Goal: Complete application form: Complete application form

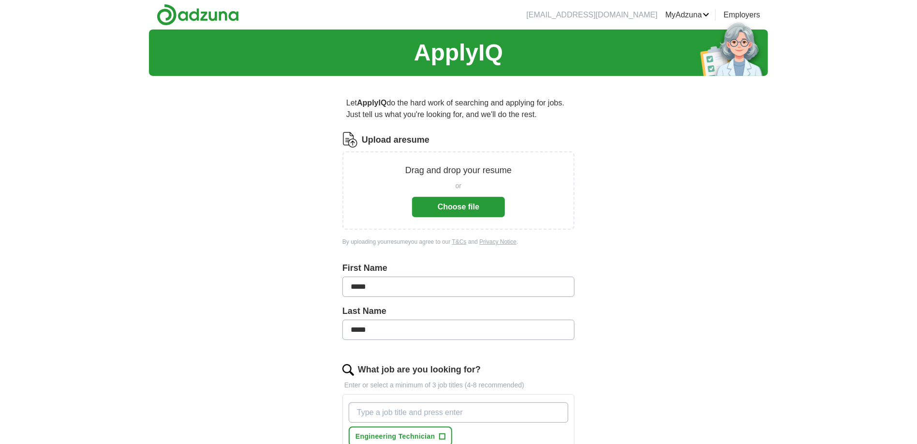
click at [457, 210] on button "Choose file" at bounding box center [458, 207] width 93 height 20
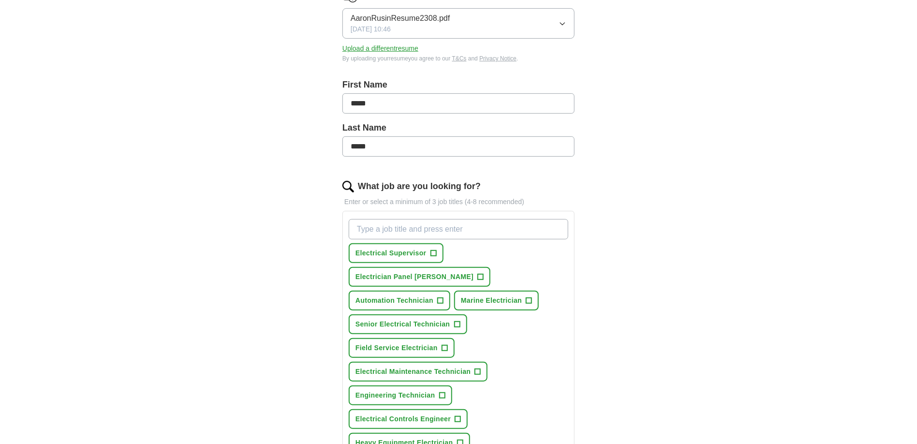
scroll to position [193, 0]
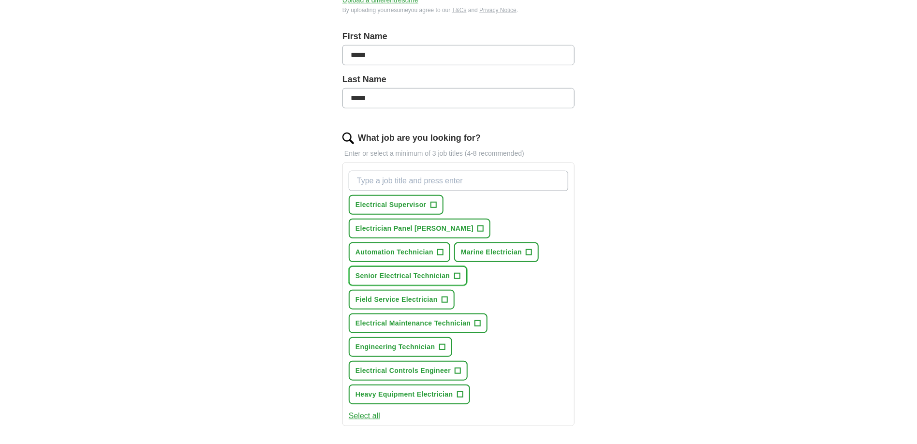
click at [446, 271] on span "Senior Electrical Technician" at bounding box center [402, 276] width 95 height 10
click at [473, 223] on span "Electrician Panel [PERSON_NAME]" at bounding box center [414, 228] width 118 height 10
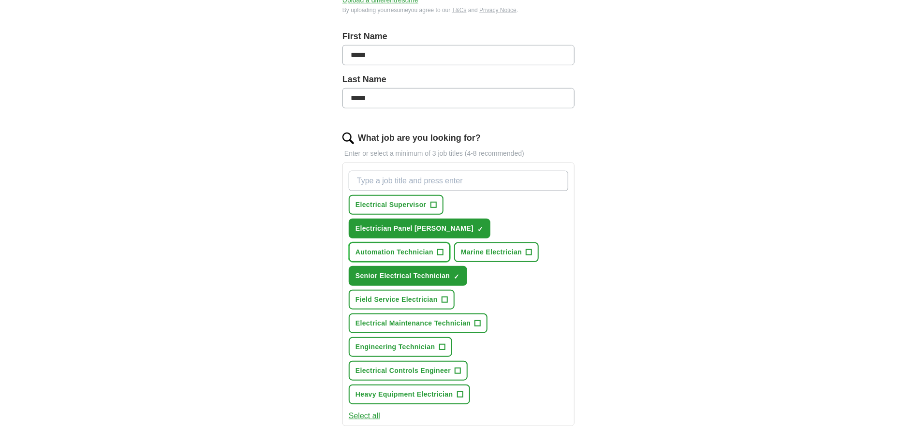
click at [414, 247] on span "Automation Technician" at bounding box center [394, 252] width 78 height 10
click at [369, 410] on button "Select all" at bounding box center [364, 416] width 31 height 12
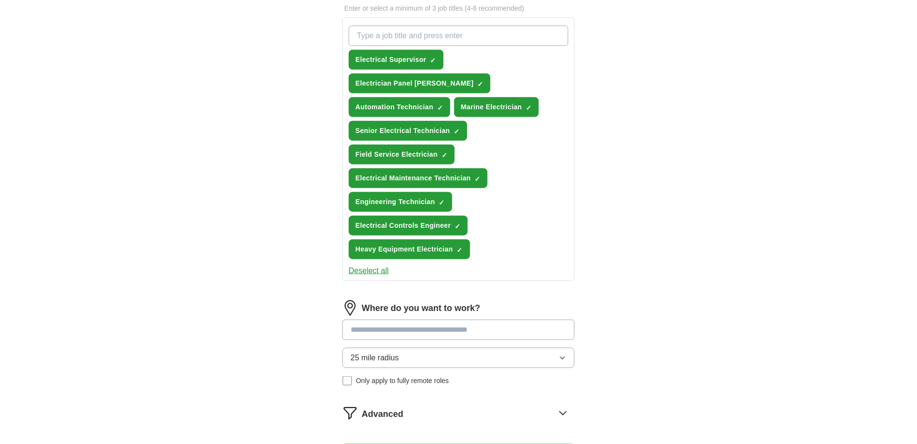
scroll to position [387, 0]
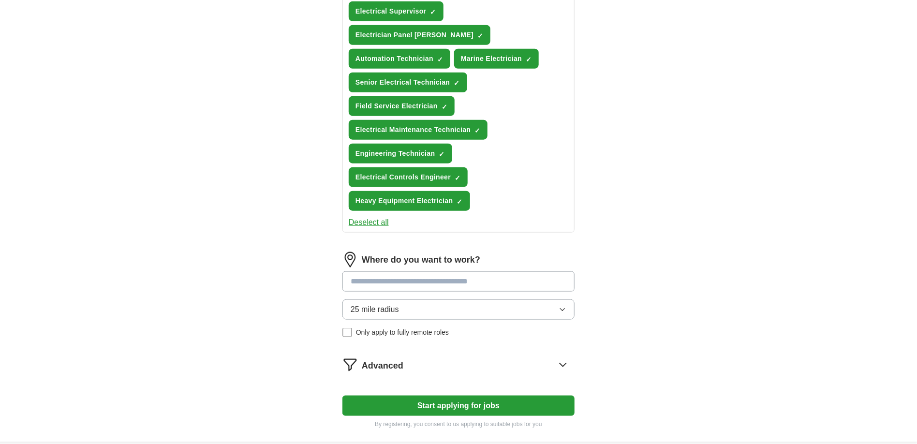
click at [432, 271] on input at bounding box center [458, 281] width 232 height 20
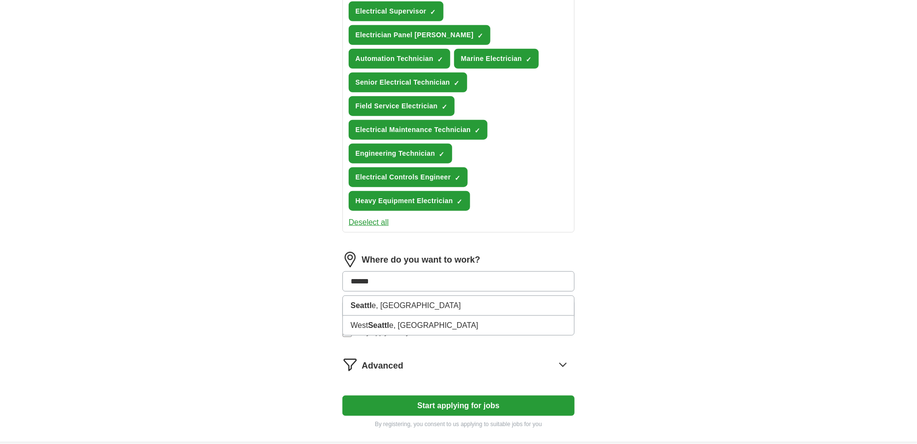
type input "*******"
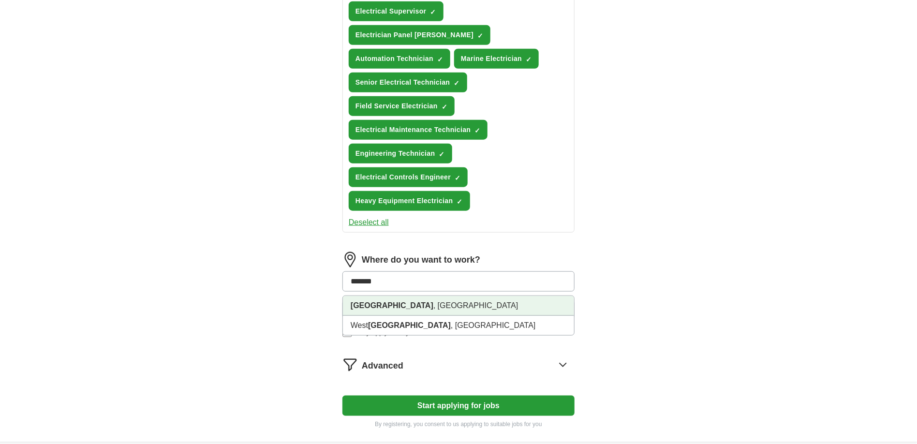
click at [412, 296] on li "[GEOGRAPHIC_DATA] , [GEOGRAPHIC_DATA]" at bounding box center [458, 306] width 231 height 20
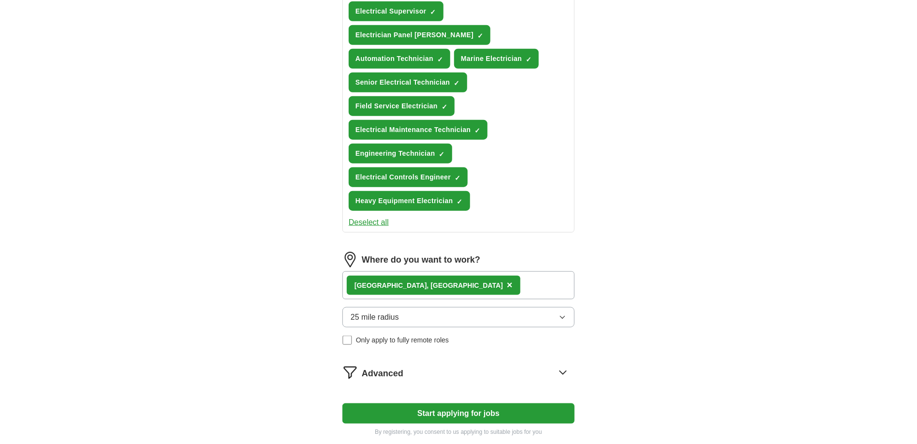
click at [448, 271] on div "[GEOGRAPHIC_DATA] , [GEOGRAPHIC_DATA] ×" at bounding box center [458, 285] width 232 height 28
click at [495, 271] on div "[GEOGRAPHIC_DATA] , [GEOGRAPHIC_DATA] ×" at bounding box center [458, 285] width 232 height 28
click at [499, 271] on div "[GEOGRAPHIC_DATA] , [GEOGRAPHIC_DATA] ×" at bounding box center [458, 285] width 232 height 28
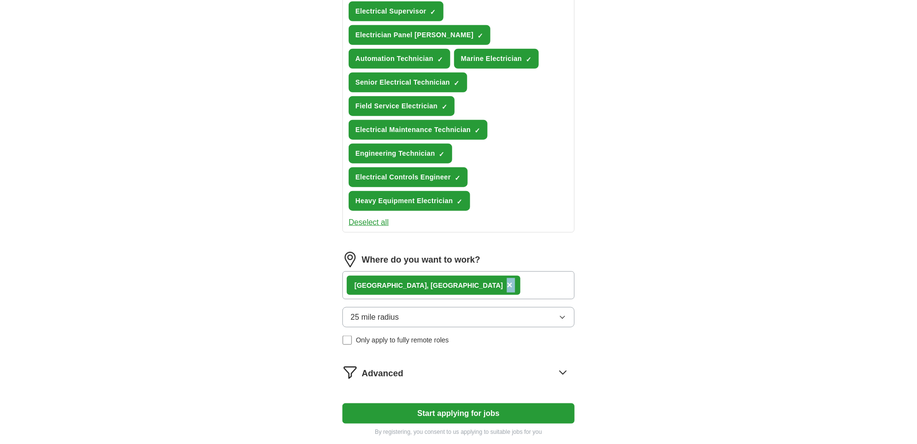
click at [499, 271] on div "[GEOGRAPHIC_DATA] , [GEOGRAPHIC_DATA] ×" at bounding box center [458, 285] width 232 height 28
click at [504, 271] on div "[GEOGRAPHIC_DATA] , [GEOGRAPHIC_DATA] ×" at bounding box center [458, 285] width 232 height 28
click at [560, 316] on icon "button" at bounding box center [562, 317] width 4 height 2
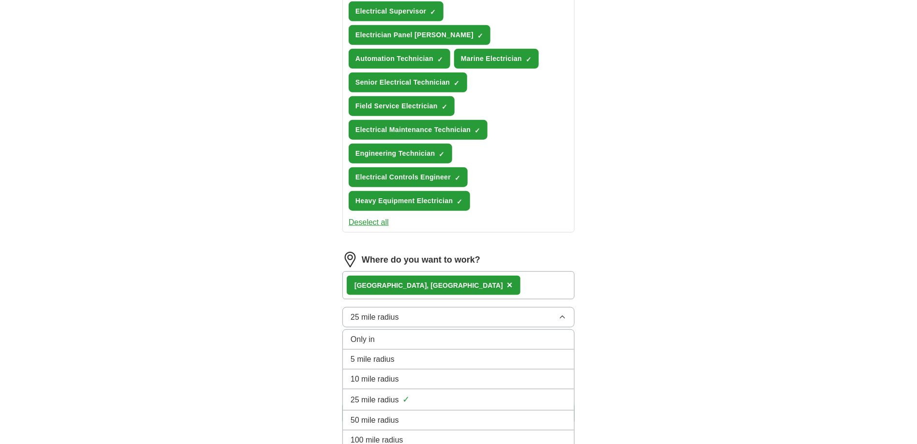
click at [417, 430] on li "100 mile radius" at bounding box center [458, 440] width 231 height 20
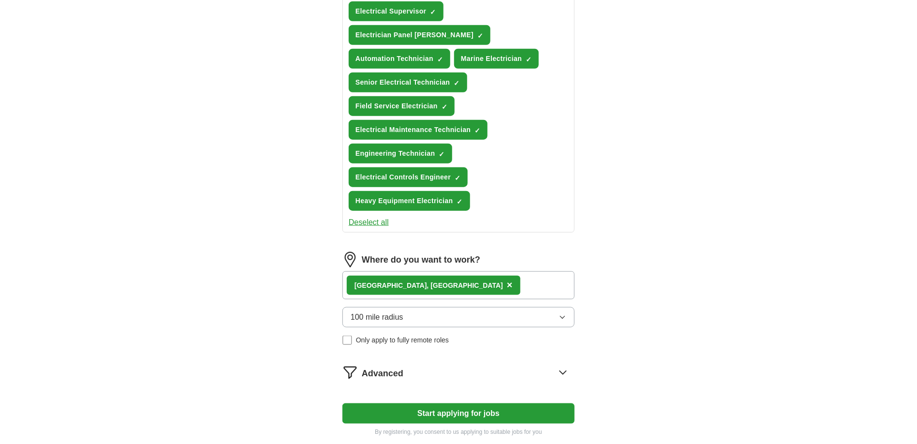
click at [475, 271] on div "[GEOGRAPHIC_DATA] , [GEOGRAPHIC_DATA] ×" at bounding box center [458, 285] width 232 height 28
click at [460, 403] on button "Start applying for jobs" at bounding box center [458, 413] width 232 height 20
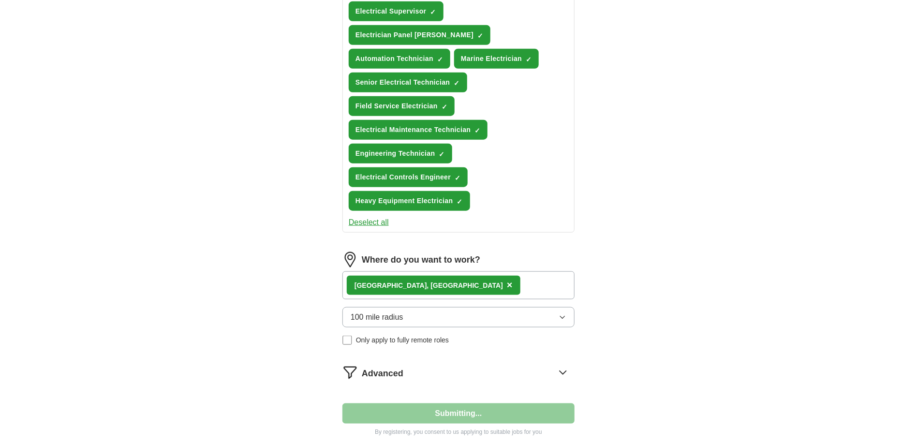
select select "**"
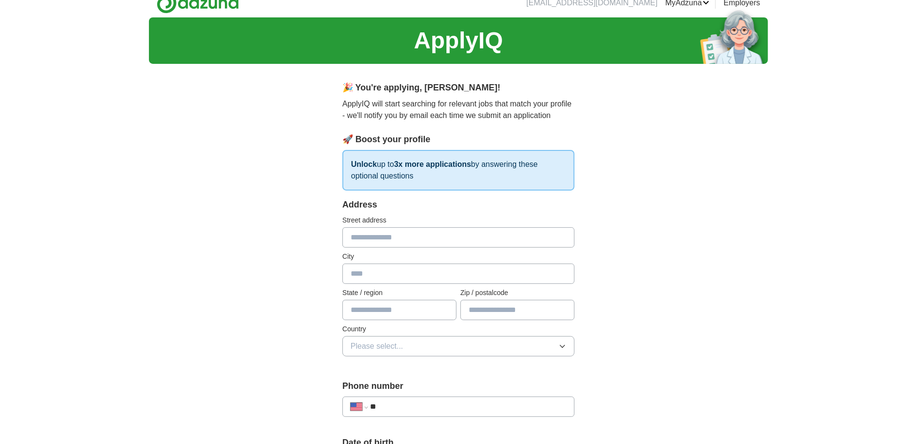
scroll to position [0, 0]
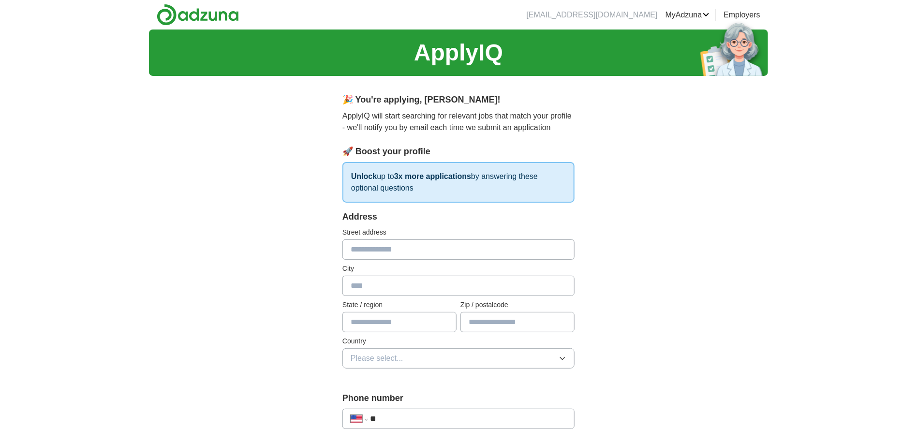
click at [477, 241] on input "text" at bounding box center [458, 249] width 232 height 20
type input "**********"
type input "*******"
type input "**"
type input "**********"
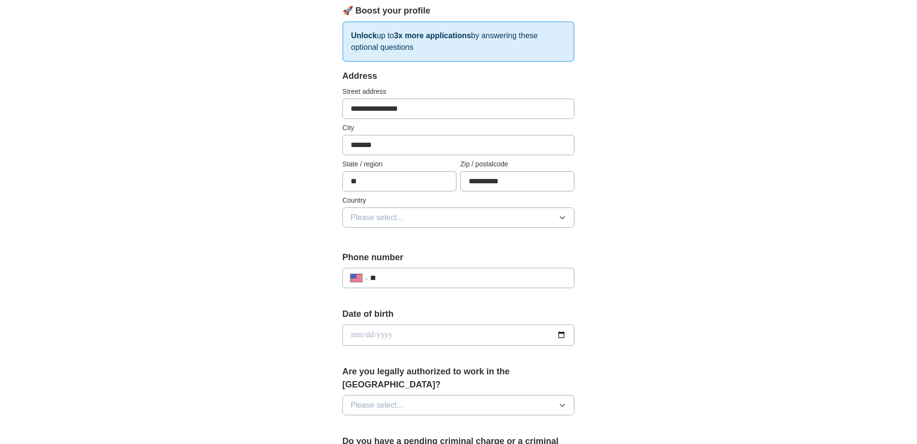
scroll to position [145, 0]
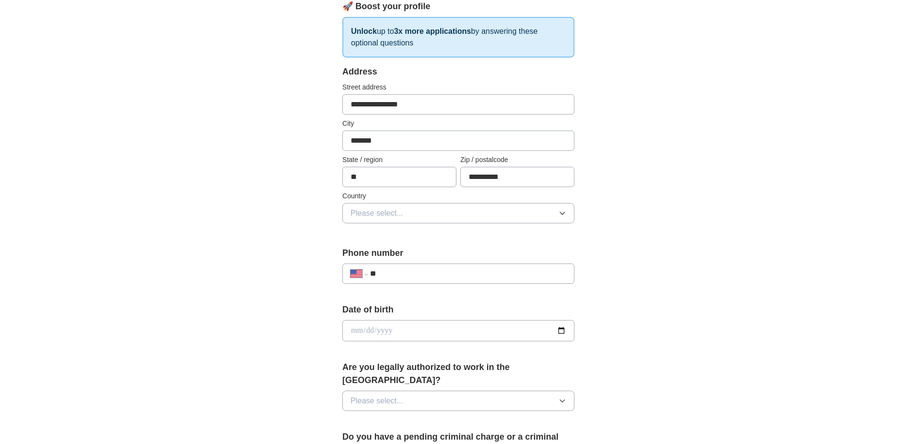
click at [563, 213] on icon "button" at bounding box center [562, 213] width 8 height 8
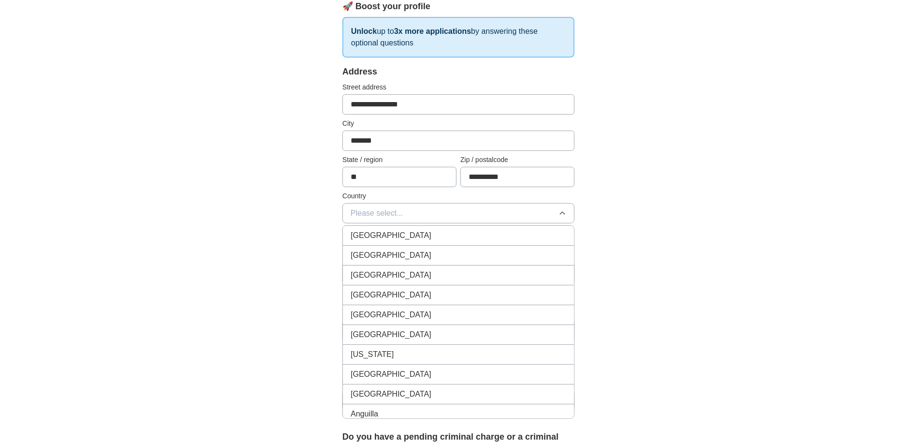
click at [426, 253] on div "[GEOGRAPHIC_DATA]" at bounding box center [459, 255] width 216 height 12
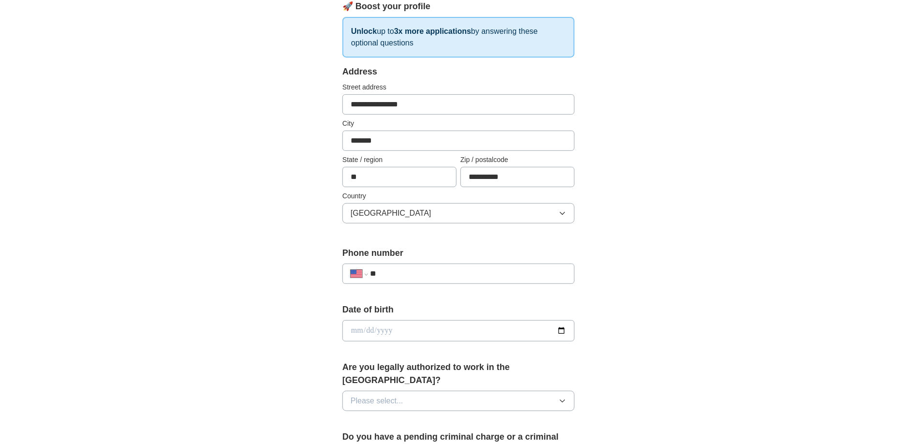
click at [501, 273] on input "**" at bounding box center [468, 274] width 196 height 12
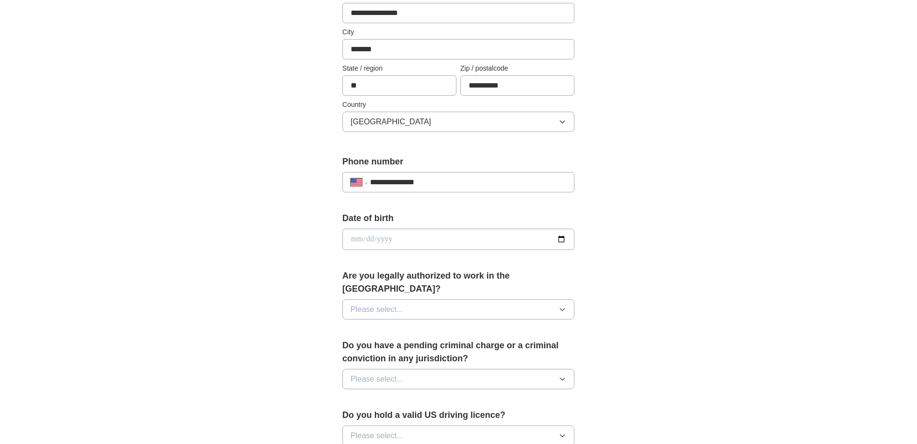
scroll to position [242, 0]
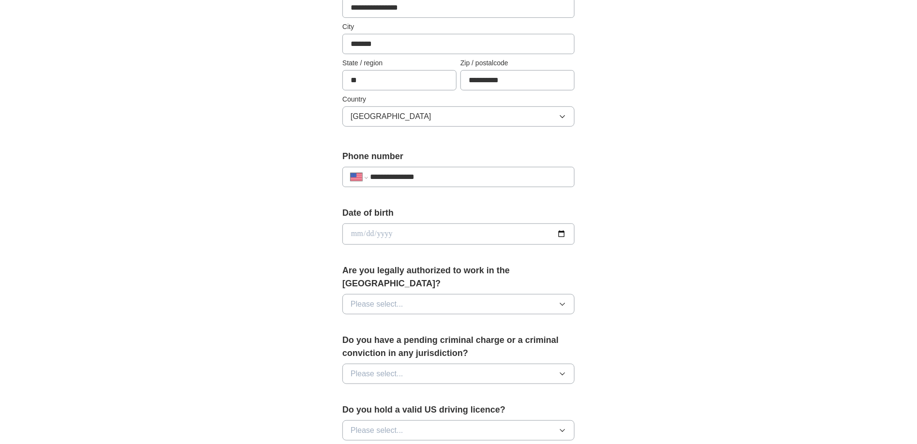
type input "**********"
click at [496, 231] on input "date" at bounding box center [458, 233] width 232 height 21
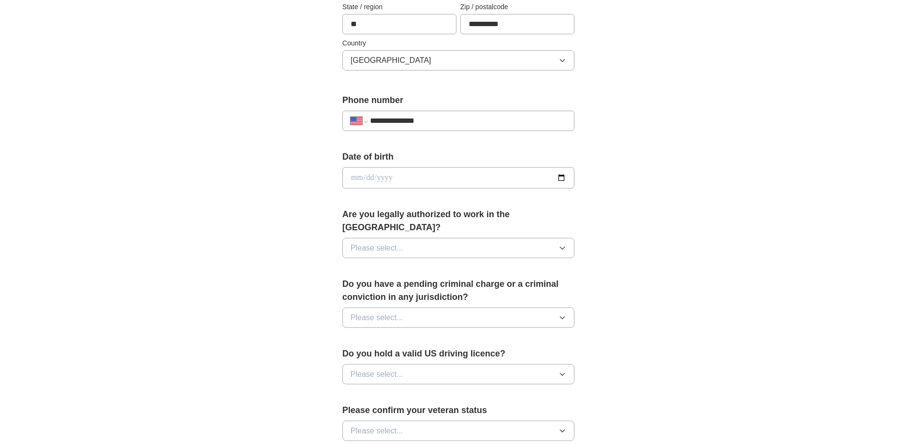
scroll to position [290, 0]
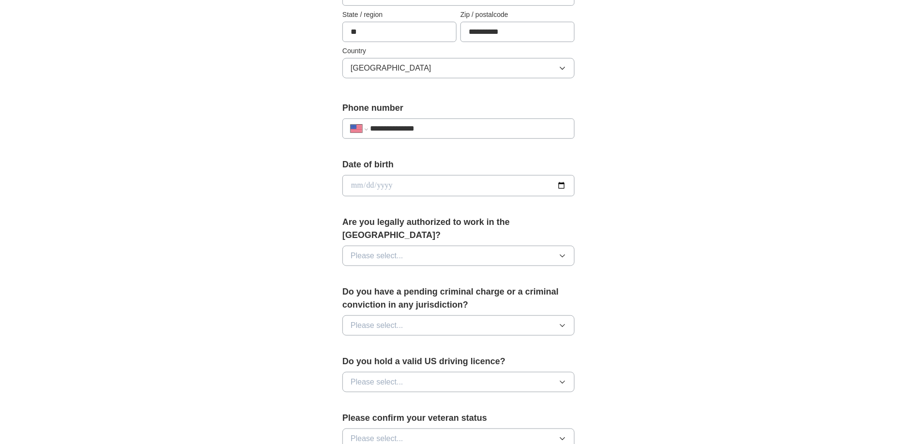
click at [556, 246] on button "Please select..." at bounding box center [458, 256] width 232 height 20
click at [493, 272] on div "Yes" at bounding box center [459, 278] width 216 height 12
click at [556, 315] on button "Please select..." at bounding box center [458, 325] width 232 height 20
click at [387, 362] on div "No" at bounding box center [459, 368] width 216 height 12
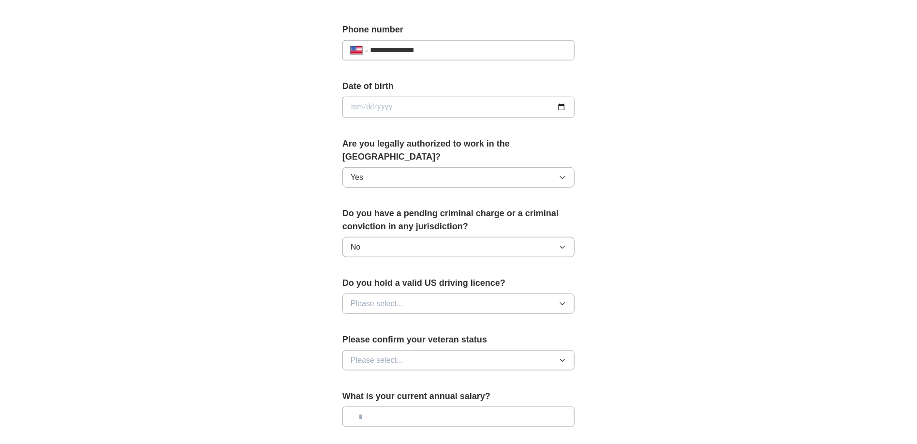
scroll to position [387, 0]
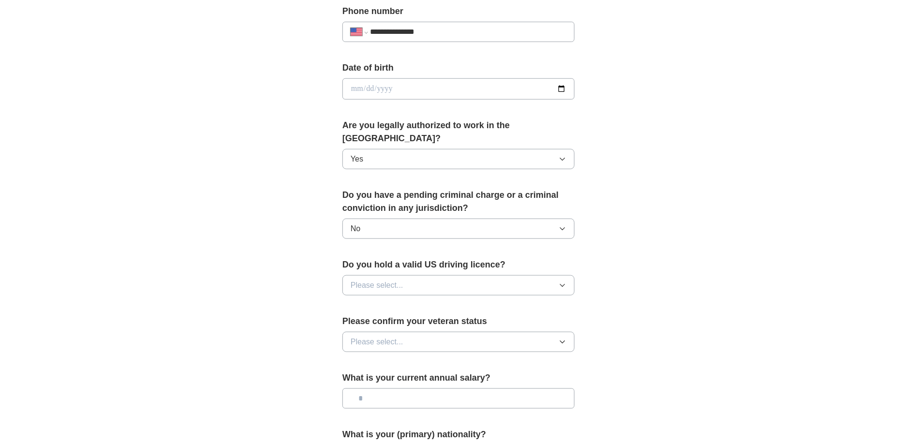
click at [551, 275] on button "Please select..." at bounding box center [458, 285] width 232 height 20
click at [381, 302] on div "Yes" at bounding box center [459, 308] width 216 height 12
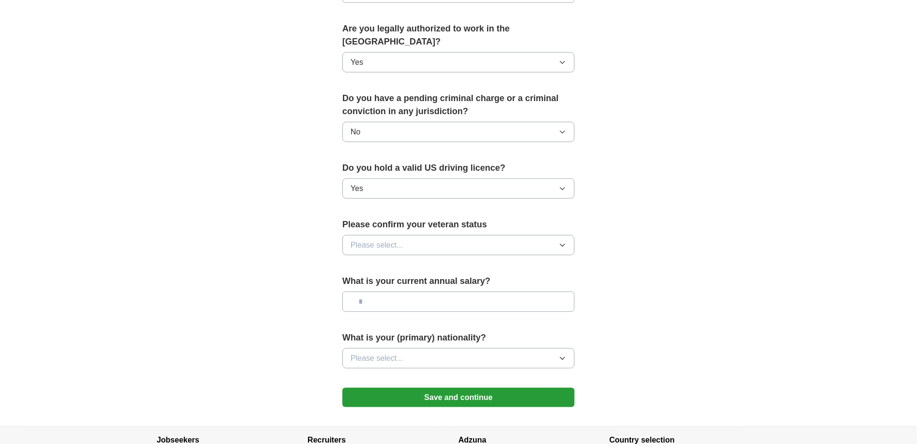
click at [561, 241] on icon "button" at bounding box center [562, 245] width 8 height 8
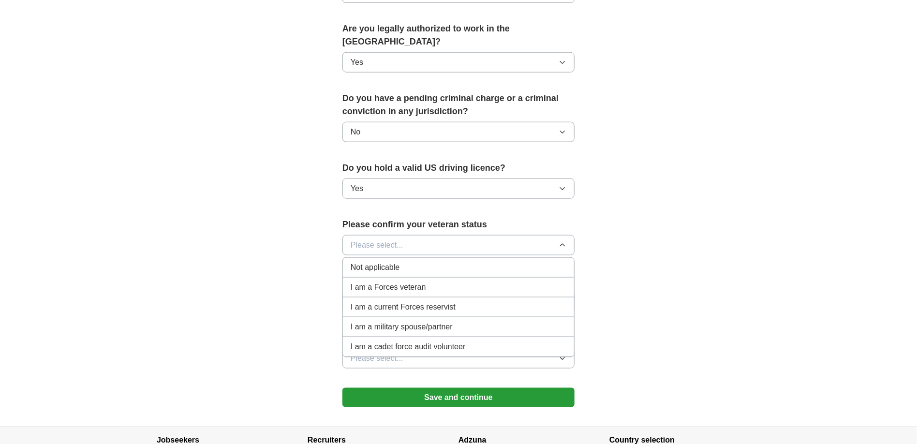
click at [391, 262] on span "Not applicable" at bounding box center [375, 268] width 49 height 12
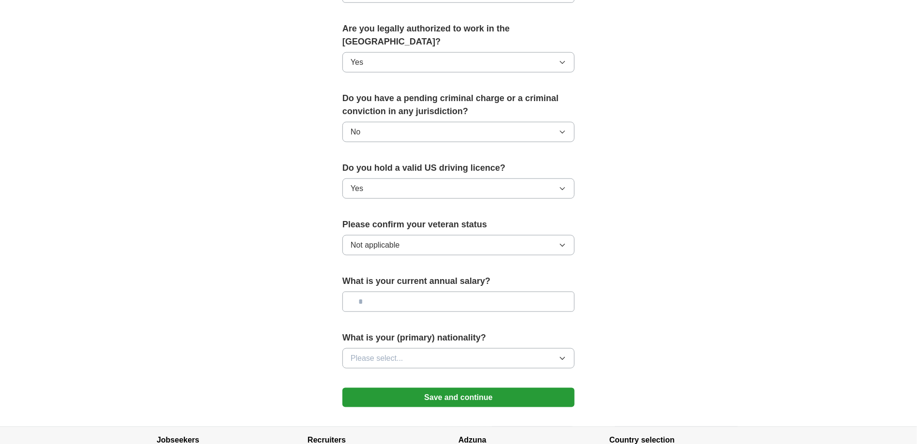
click at [549, 292] on input "text" at bounding box center [458, 302] width 232 height 20
type input "***"
click at [559, 354] on icon "button" at bounding box center [562, 358] width 8 height 8
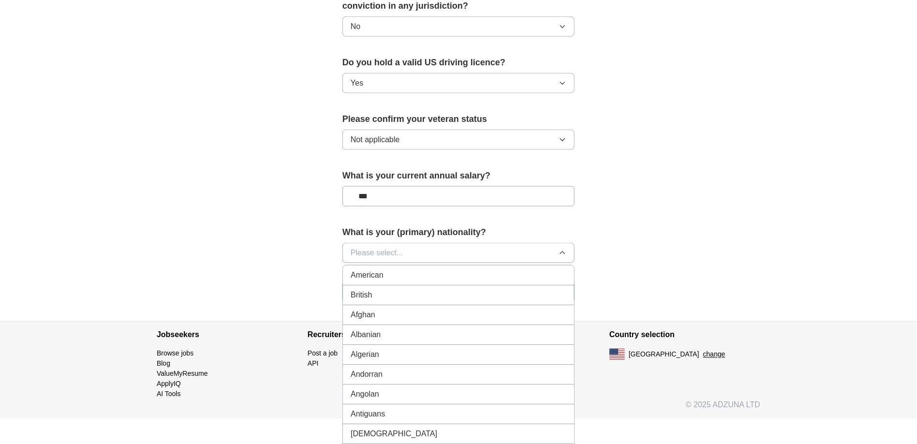
scroll to position [590, 0]
click at [427, 268] on div "American" at bounding box center [459, 274] width 216 height 12
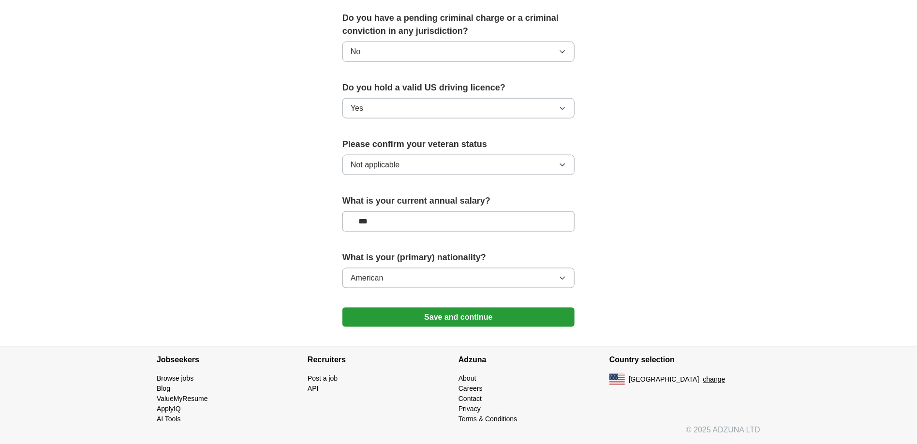
scroll to position [550, 0]
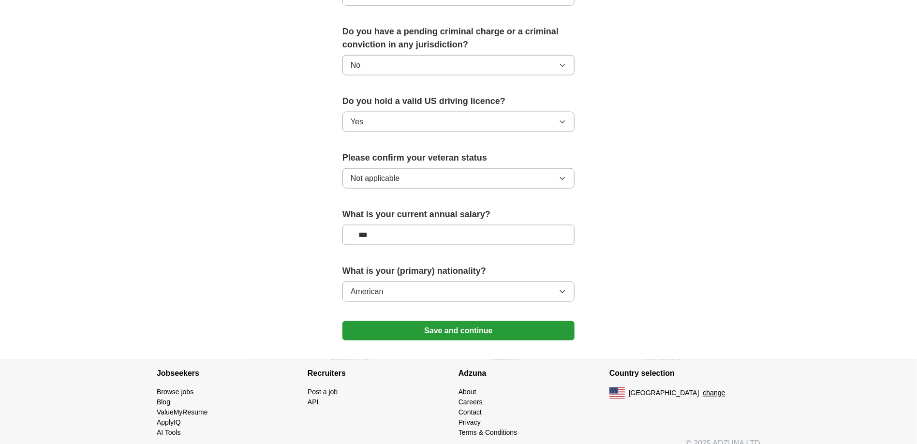
click at [469, 321] on button "Save and continue" at bounding box center [458, 330] width 232 height 19
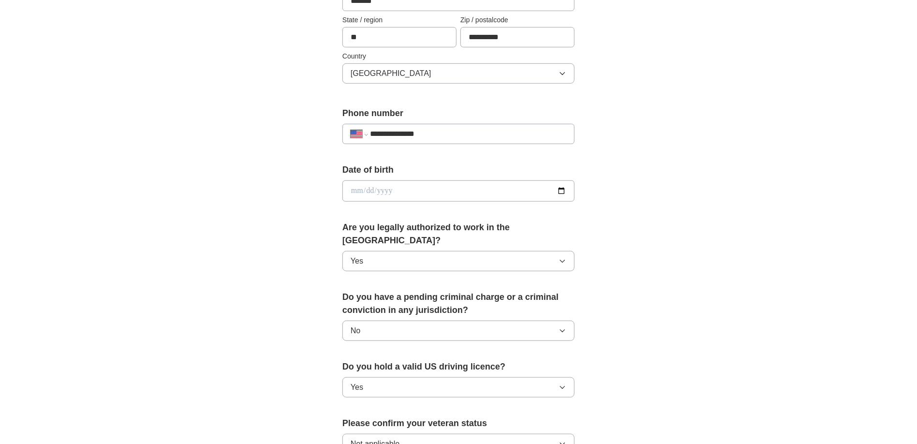
scroll to position [271, 0]
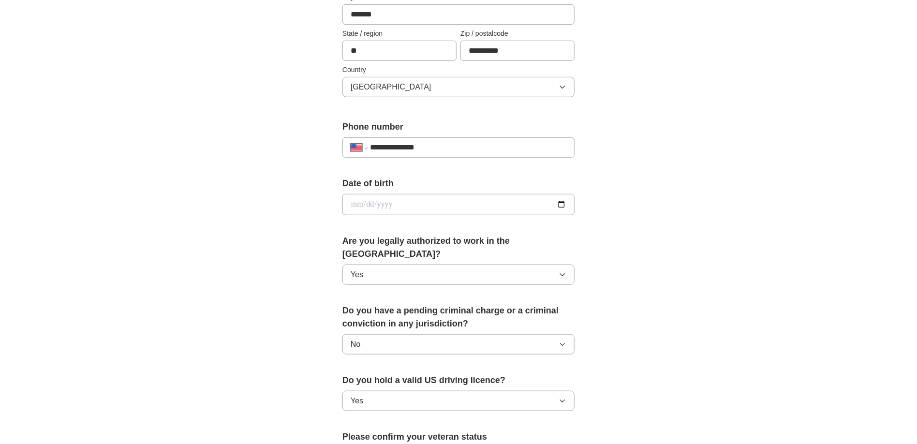
click at [411, 200] on input "date" at bounding box center [458, 204] width 232 height 21
click at [411, 203] on input "date" at bounding box center [458, 204] width 232 height 21
click at [386, 203] on input "date" at bounding box center [458, 204] width 232 height 21
type input "**********"
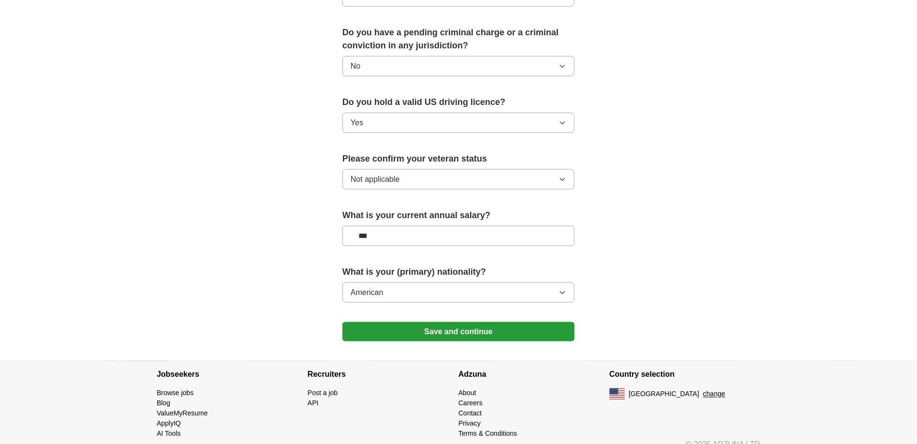
scroll to position [550, 0]
click at [464, 321] on button "Save and continue" at bounding box center [458, 330] width 232 height 19
